Goal: Transaction & Acquisition: Purchase product/service

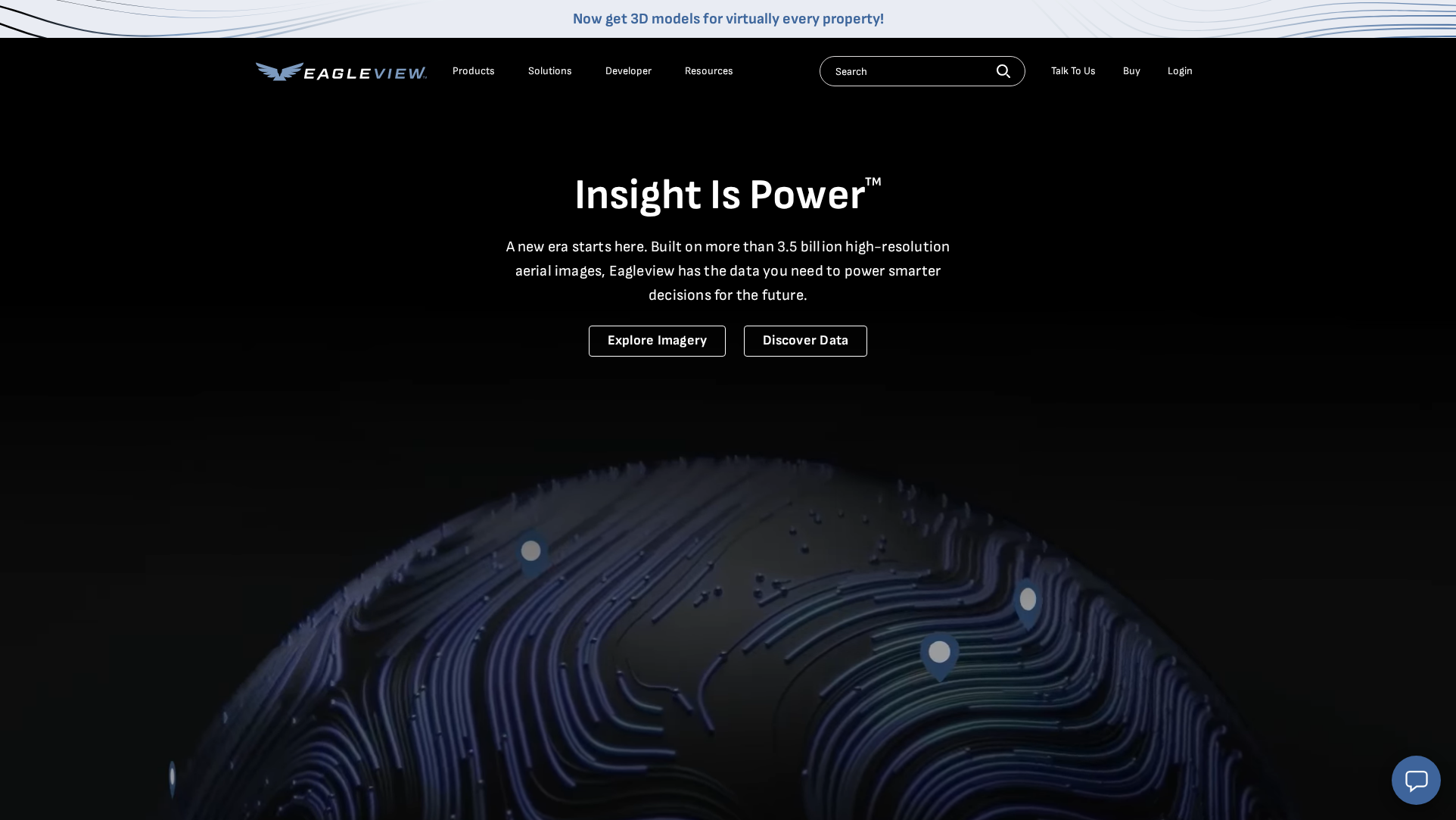
click at [1187, 73] on div "Login" at bounding box center [1181, 71] width 25 height 13
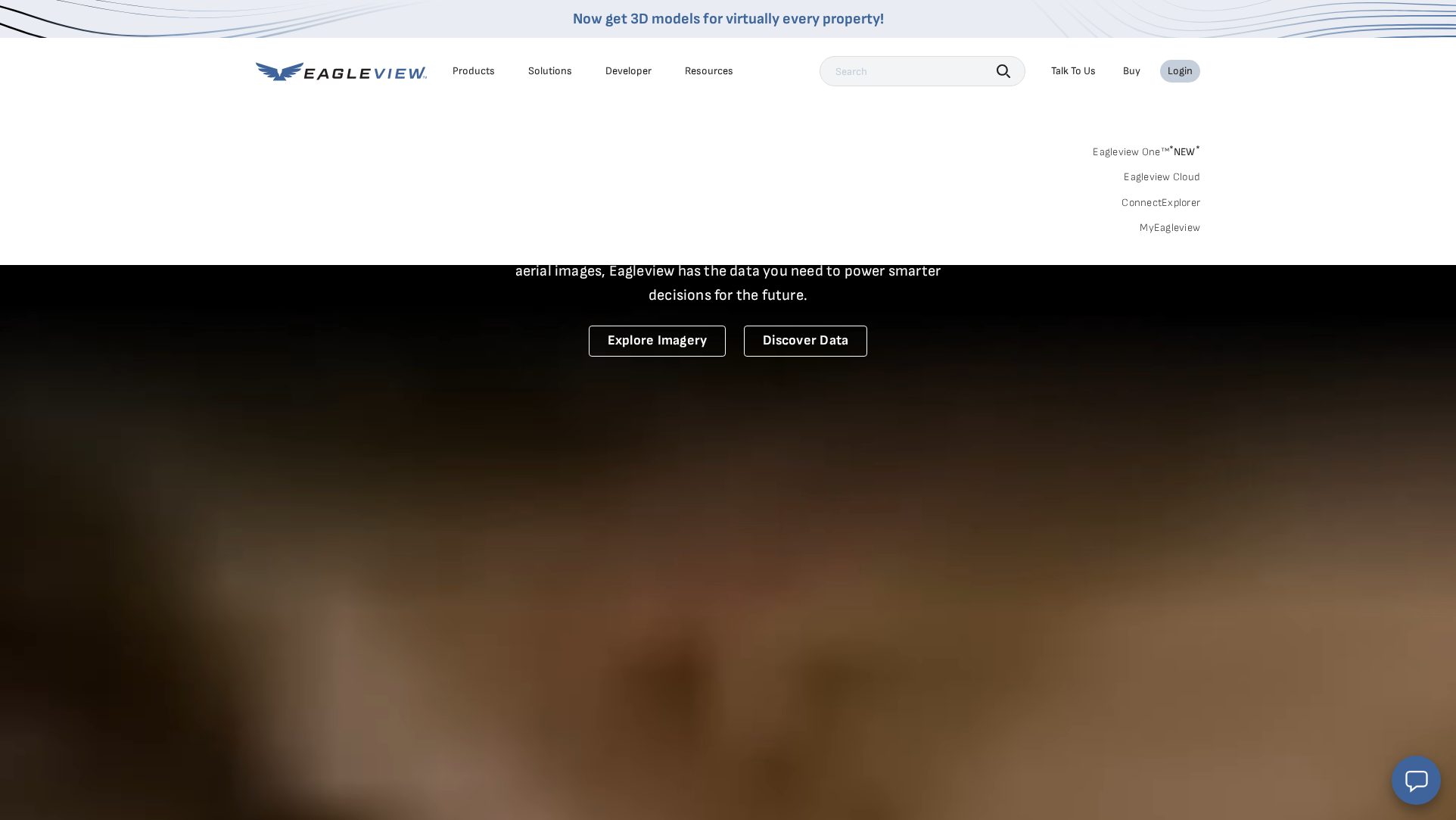
click at [1185, 73] on div "Login" at bounding box center [1181, 71] width 25 height 13
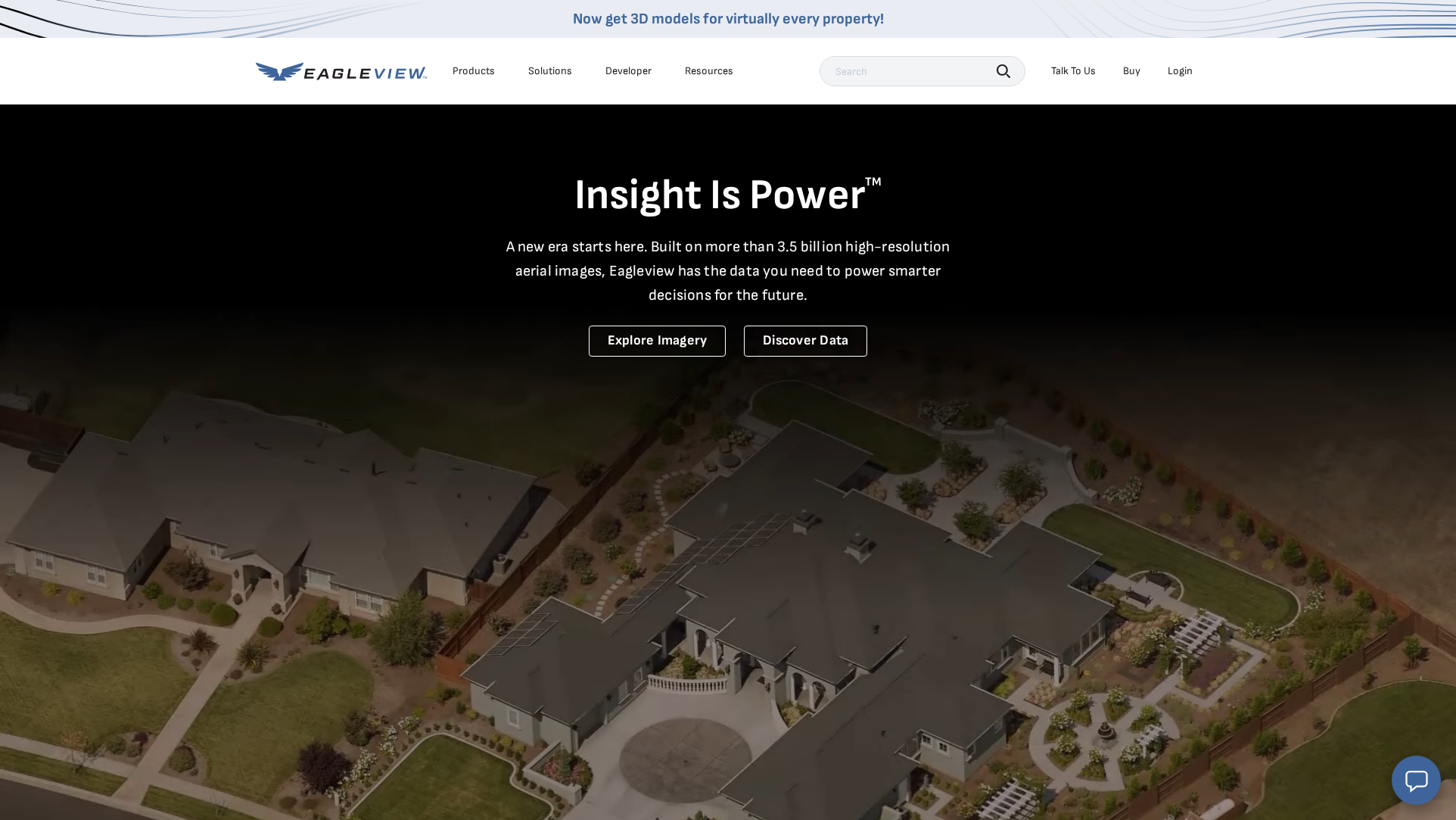
click at [1185, 73] on div "Login" at bounding box center [1181, 71] width 25 height 13
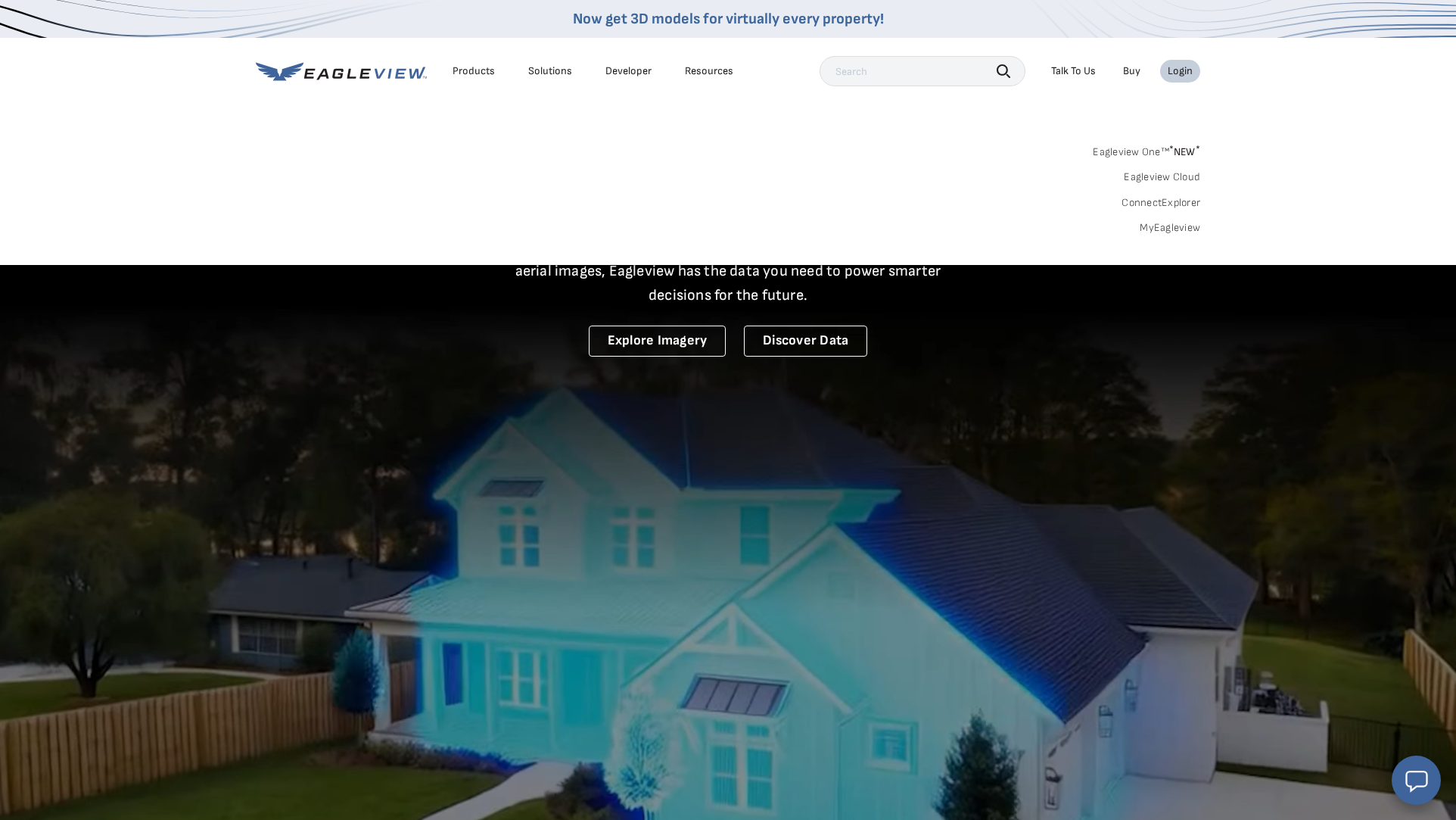
click at [1177, 228] on link "MyEagleview" at bounding box center [1170, 228] width 61 height 13
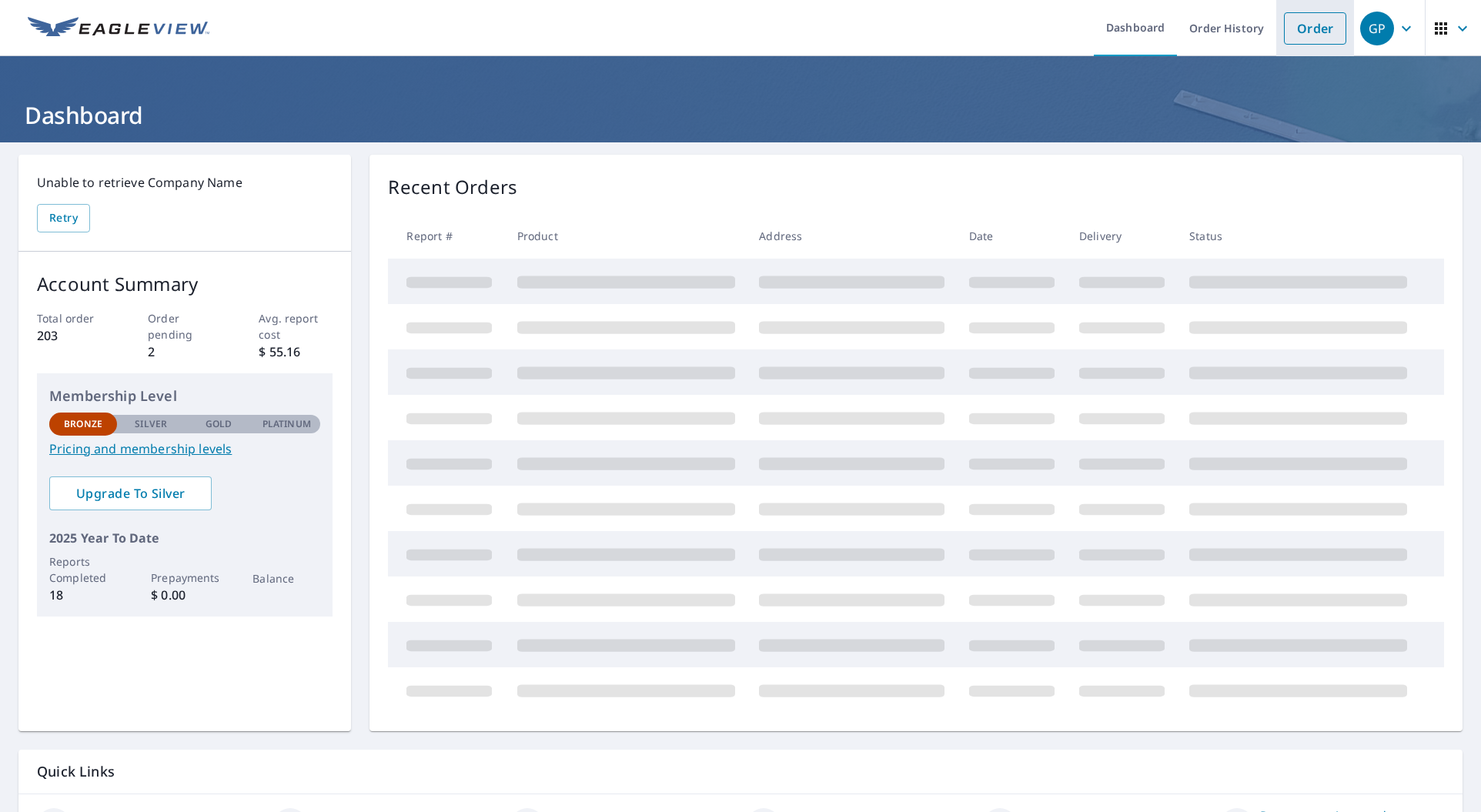
click at [1318, 37] on link "Order" at bounding box center [1315, 28] width 63 height 32
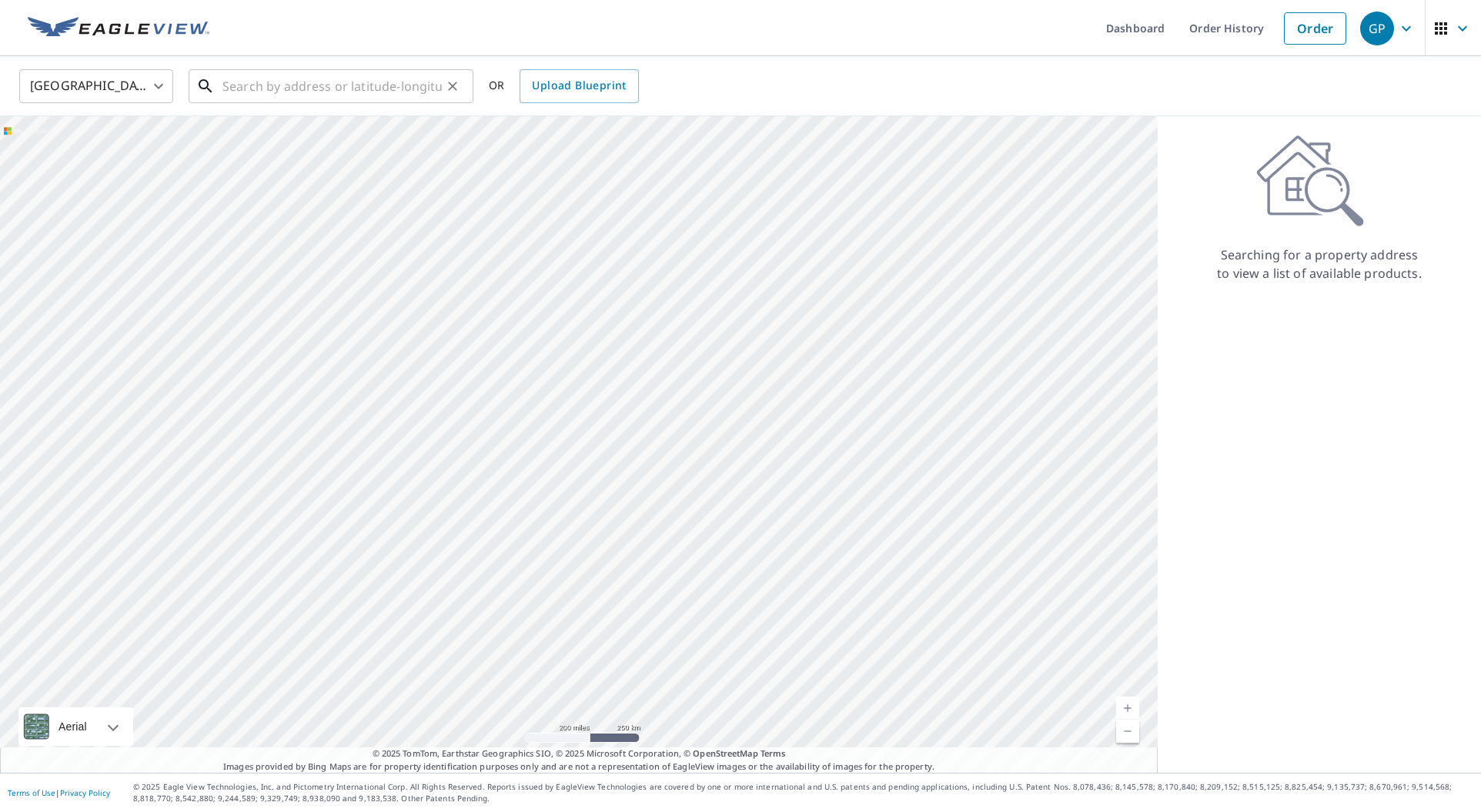
click at [358, 86] on input "text" at bounding box center [331, 86] width 219 height 43
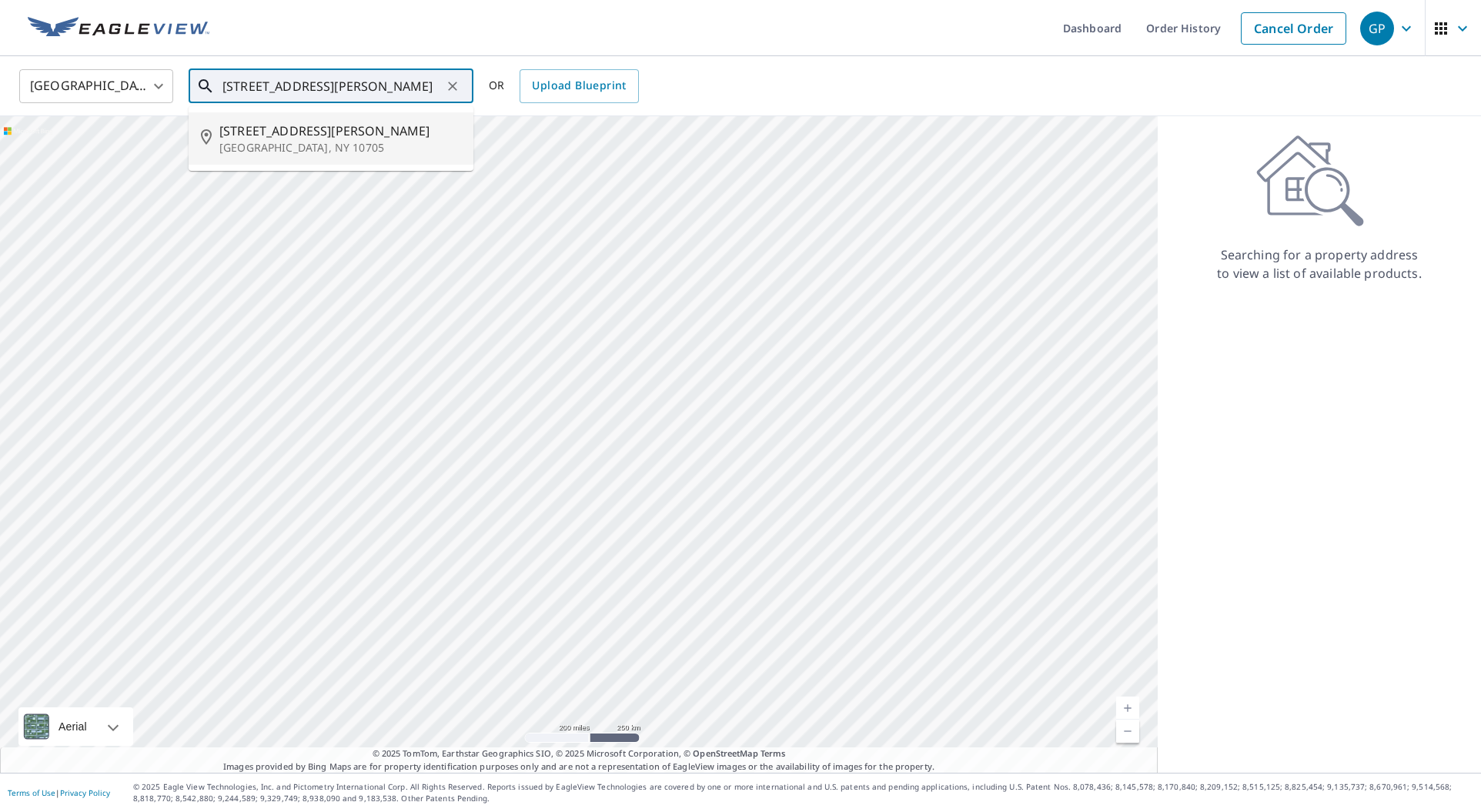
click at [315, 152] on p "Yonkers, NY 10705" at bounding box center [340, 148] width 242 height 15
type input "67 Caryl Ave Yonkers, NY 10705"
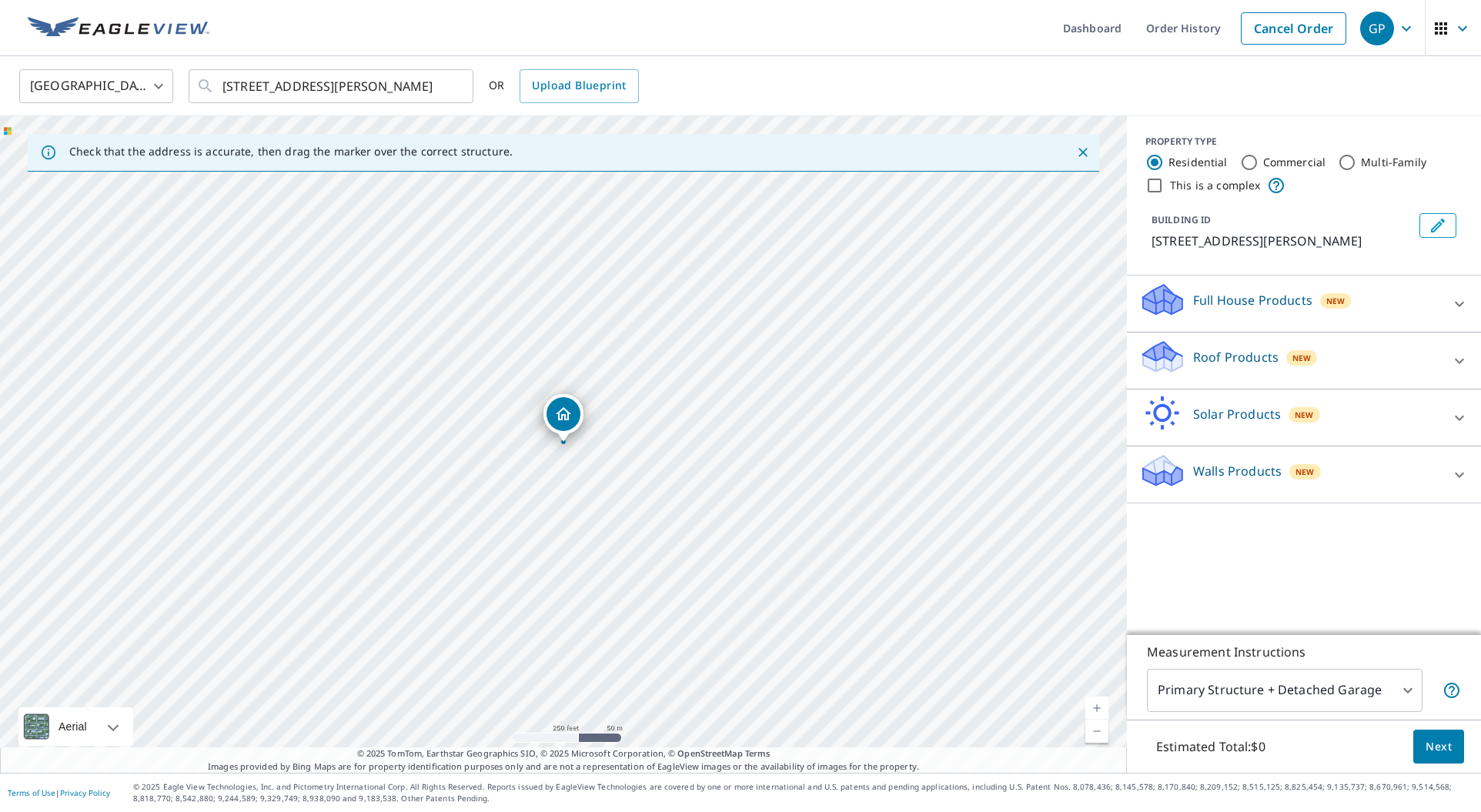
click at [1363, 362] on div "Roof Products New" at bounding box center [1290, 360] width 301 height 43
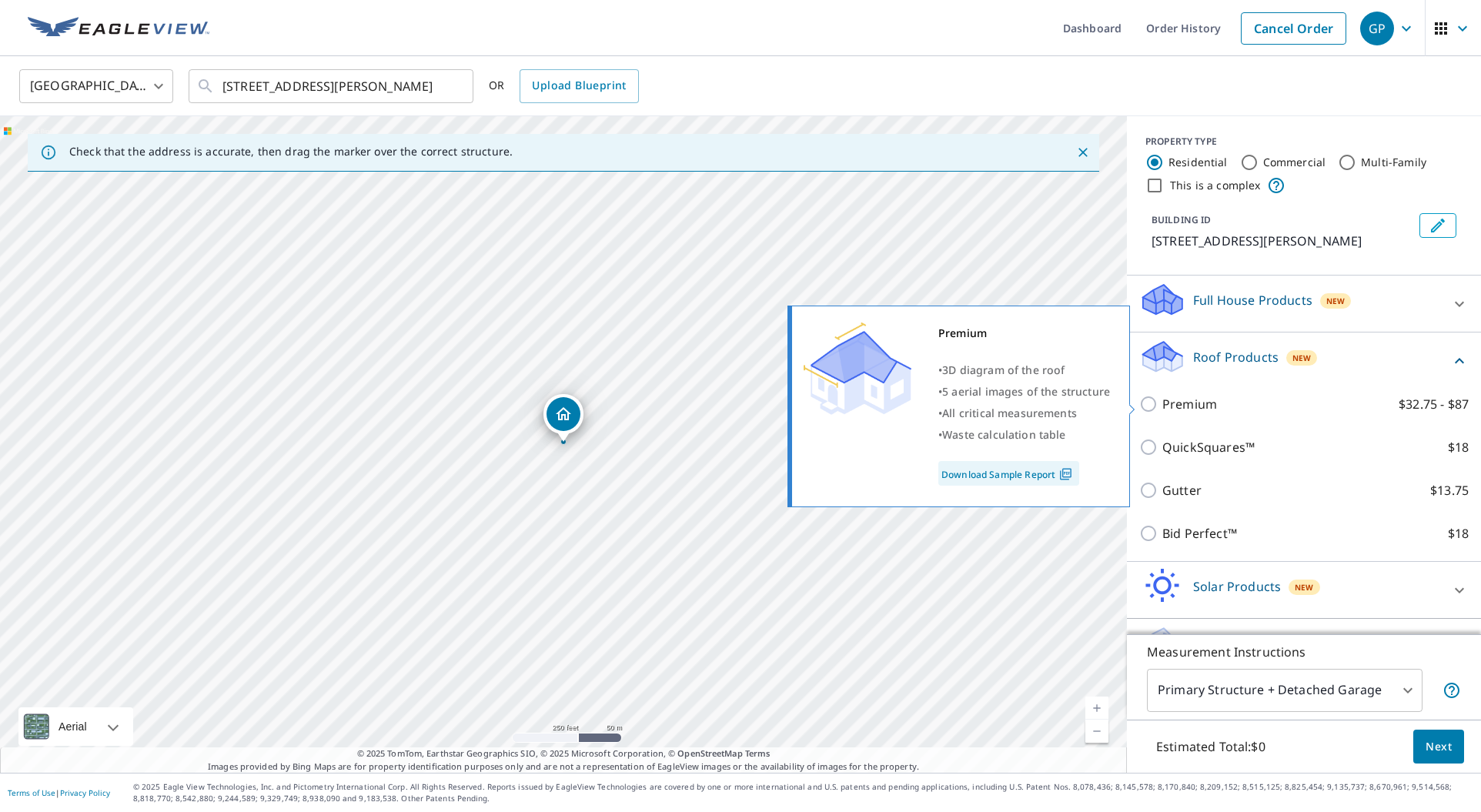
drag, startPoint x: 1151, startPoint y: 404, endPoint x: 1164, endPoint y: 406, distance: 13.2
click at [1151, 404] on input "Premium $32.75 - $87" at bounding box center [1151, 404] width 23 height 18
checkbox input "true"
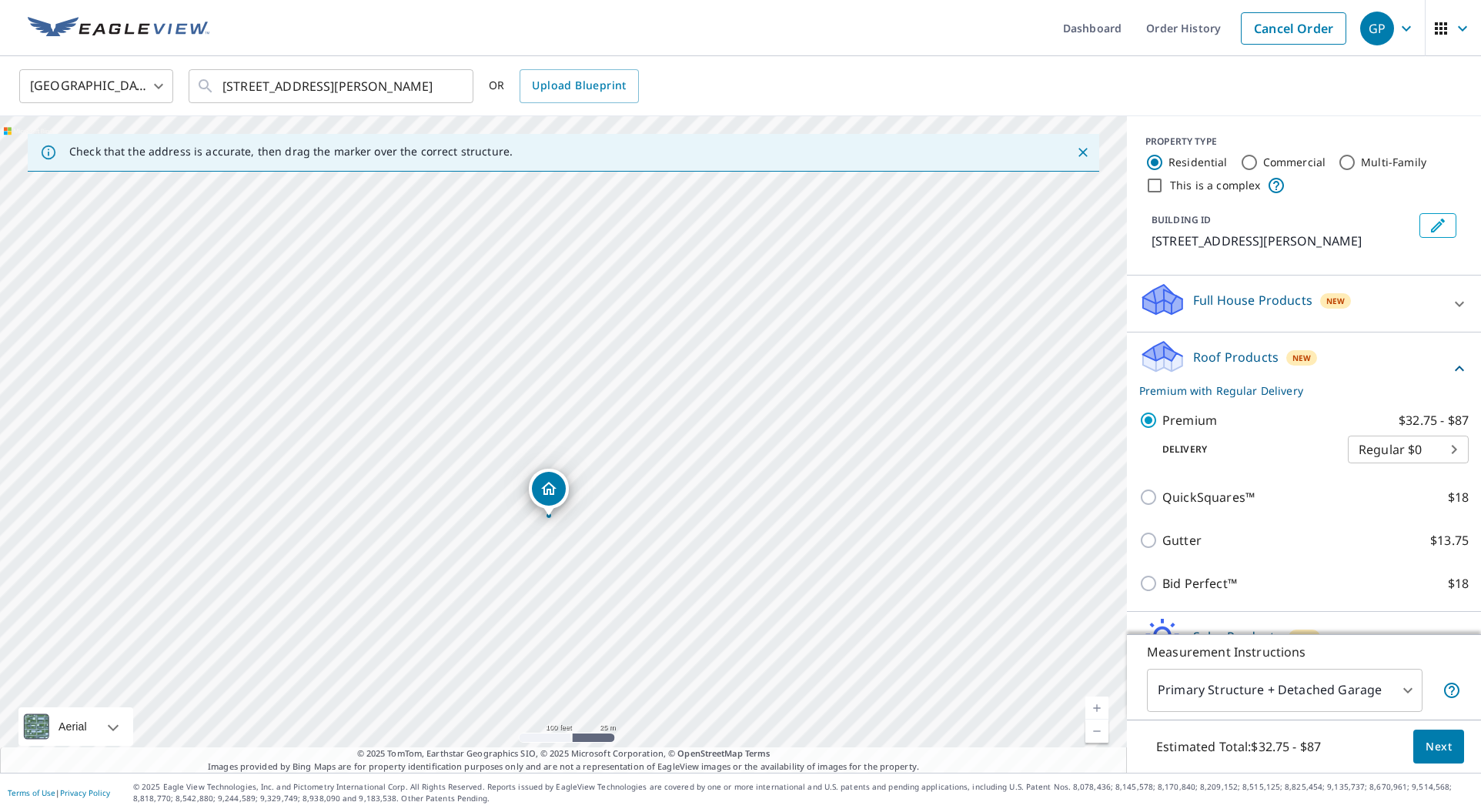
drag, startPoint x: 477, startPoint y: 549, endPoint x: 580, endPoint y: 658, distance: 150.0
click at [580, 658] on div "67 Caryl Ave Yonkers, NY 10705" at bounding box center [563, 444] width 1127 height 657
drag, startPoint x: 530, startPoint y: 510, endPoint x: 616, endPoint y: 546, distance: 93.2
click at [616, 546] on div "67 Caryl Ave Yonkers, NY 10705" at bounding box center [563, 444] width 1127 height 657
click at [1407, 695] on body "GP GP Dashboard Order History Cancel Order GP United States US ​ 67 Caryl Ave Y…" at bounding box center [740, 406] width 1481 height 812
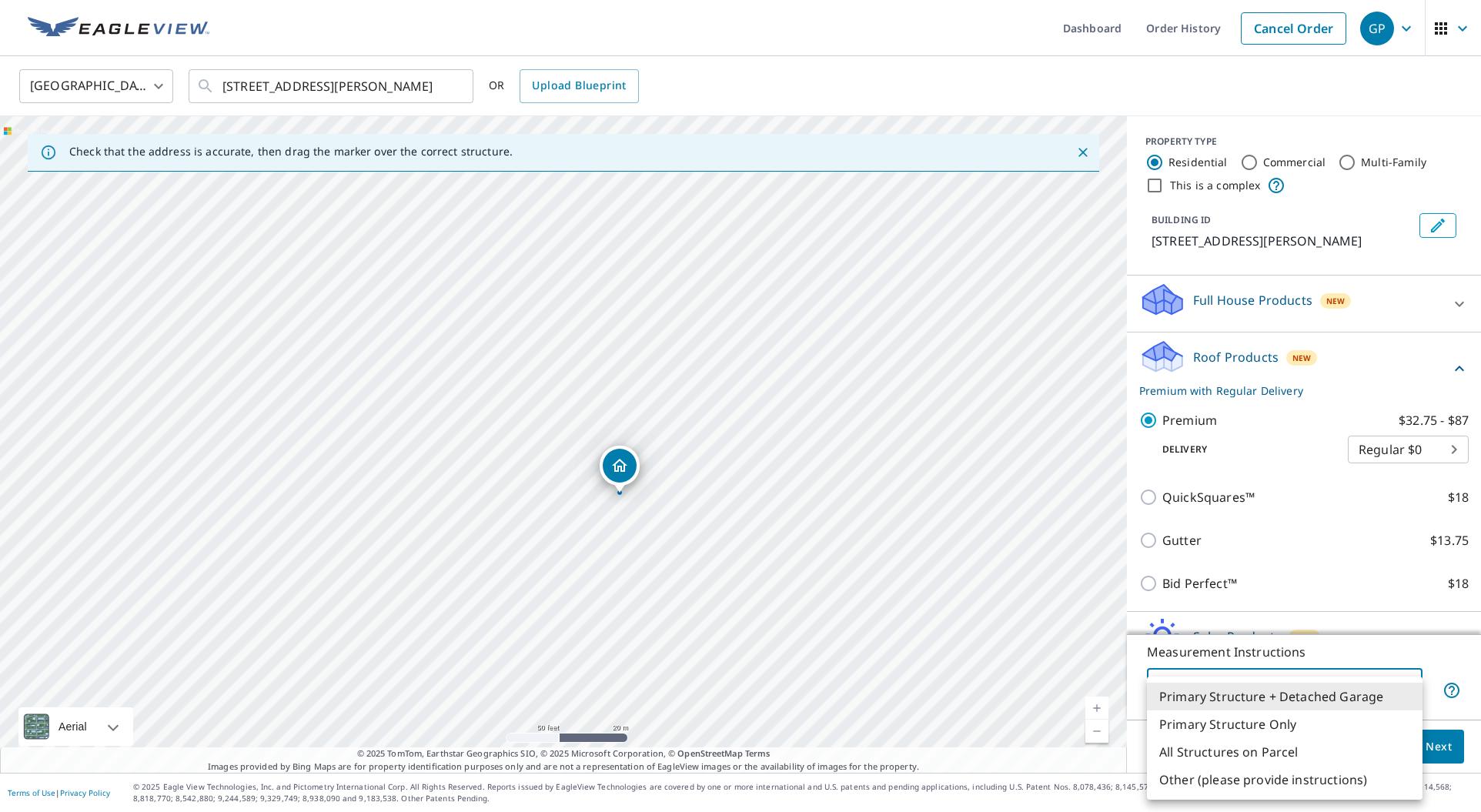
click at [1342, 720] on li "Primary Structure Only" at bounding box center [1284, 724] width 275 height 28
type input "2"
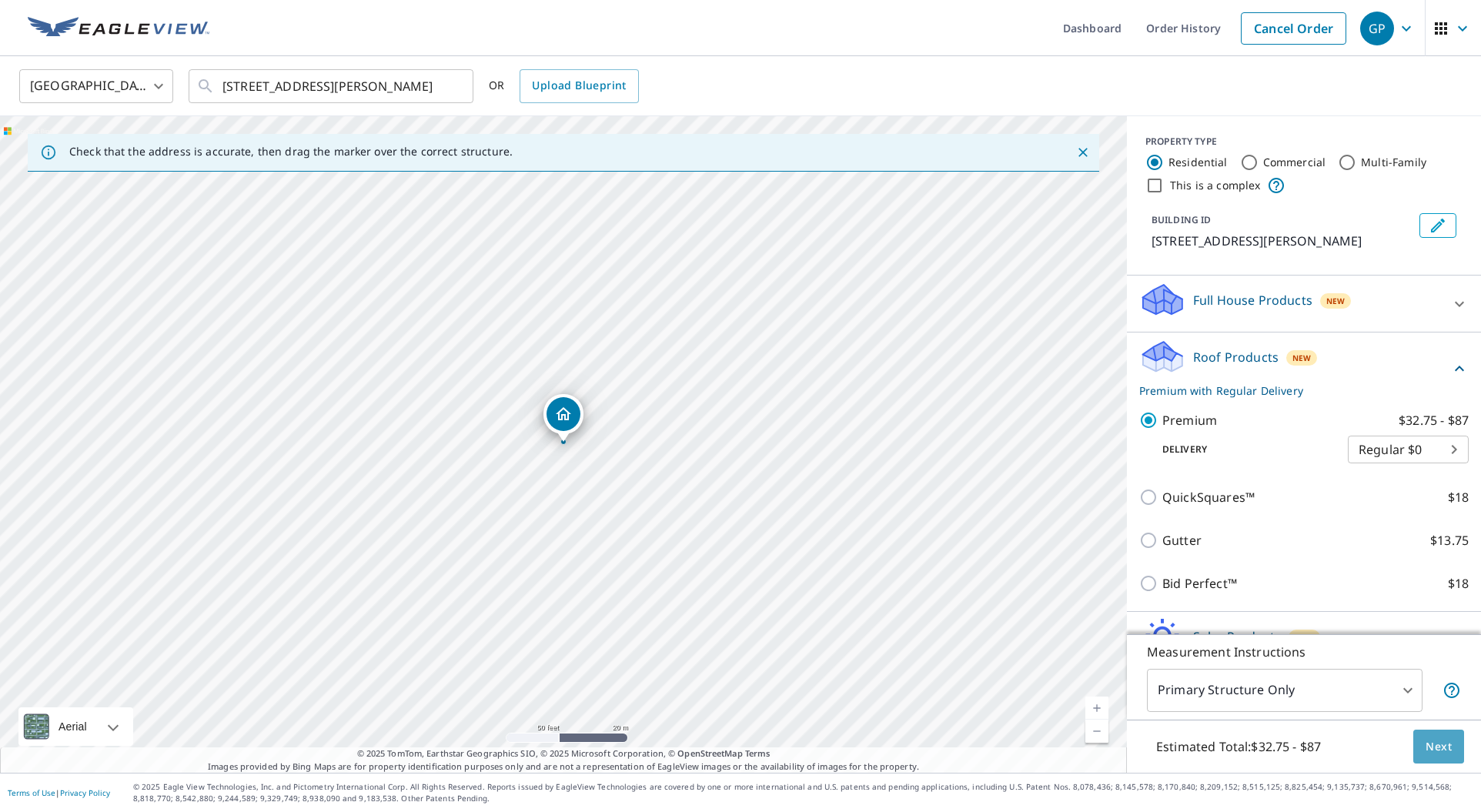
click at [1435, 748] on span "Next" at bounding box center [1438, 746] width 26 height 19
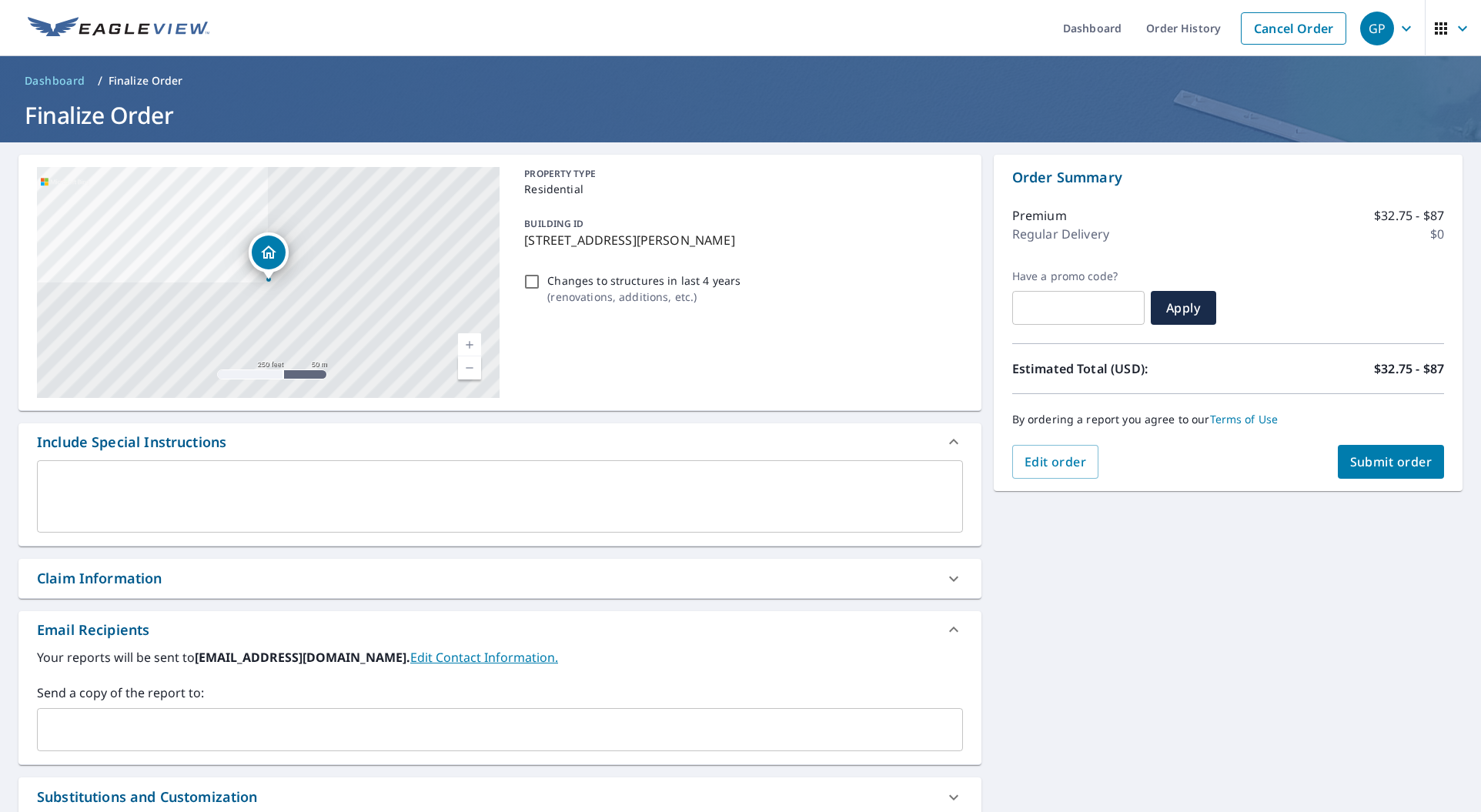
click at [1406, 464] on span "Submit order" at bounding box center [1391, 462] width 82 height 17
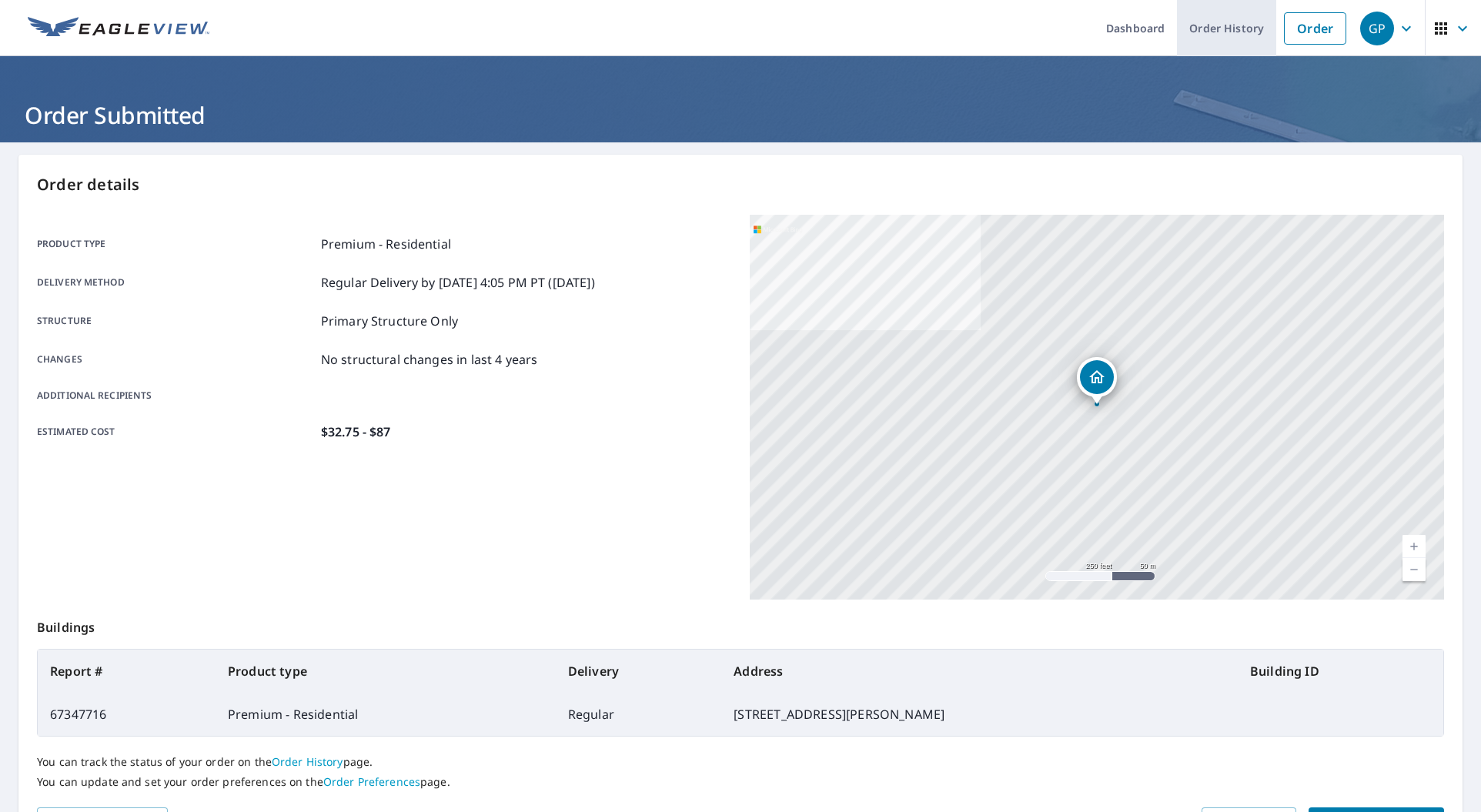
click at [1228, 44] on link "Order History" at bounding box center [1227, 28] width 100 height 56
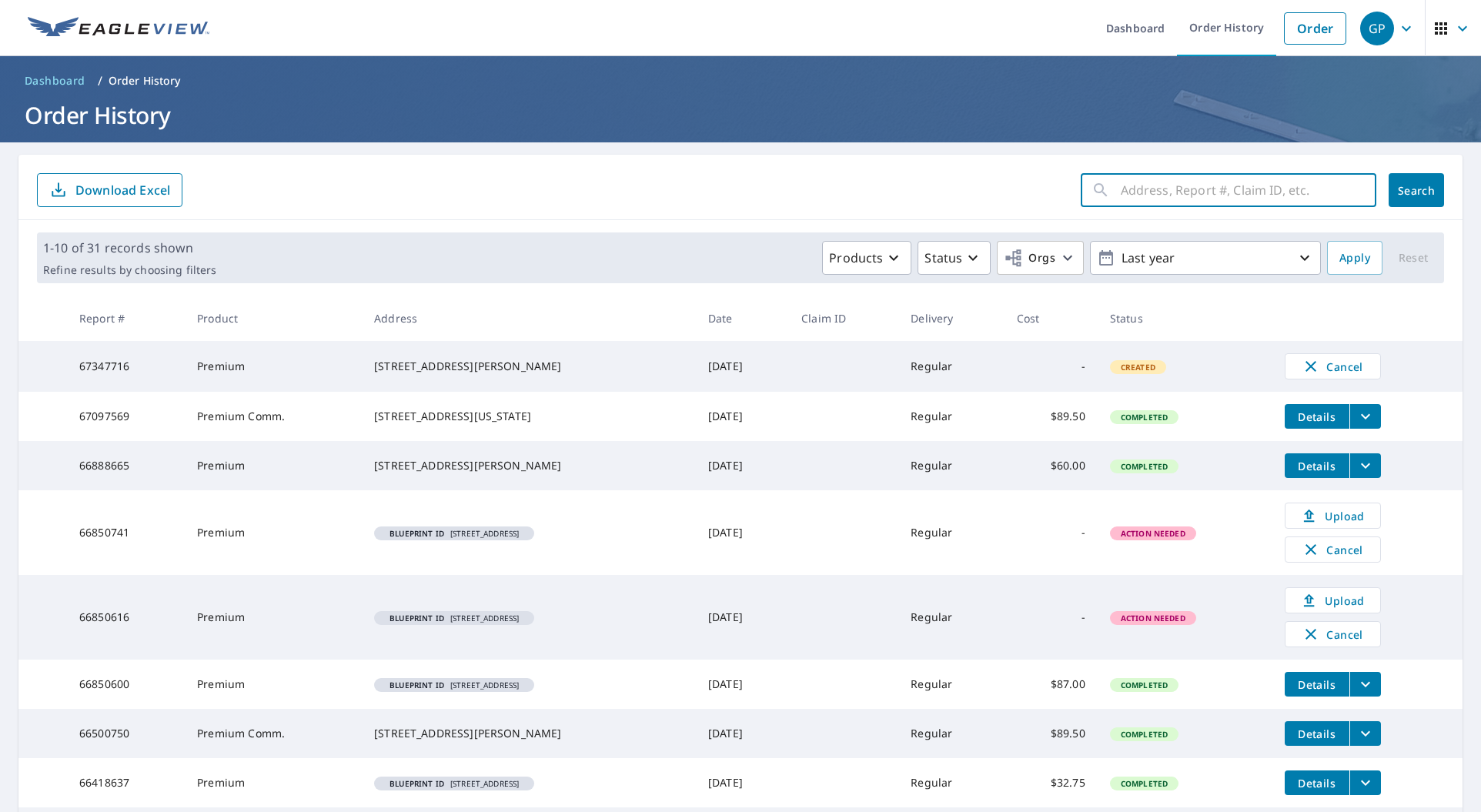
click at [1307, 193] on input "text" at bounding box center [1248, 190] width 256 height 43
type input "67 caryl"
click at [1428, 191] on span "Search" at bounding box center [1416, 190] width 31 height 14
